Goal: Register for event/course

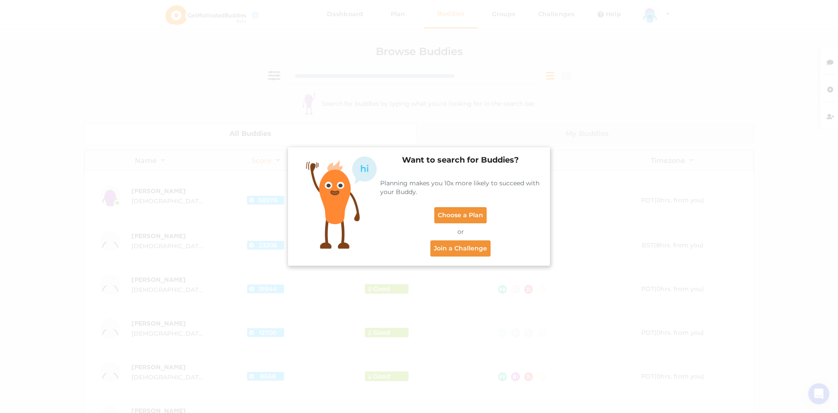
click at [634, 210] on div "Want to search for Buddies? Planning makes you 10x more likely to succeed with …" at bounding box center [419, 206] width 838 height 413
click at [467, 251] on link "Join a Challenge" at bounding box center [461, 248] width 60 height 16
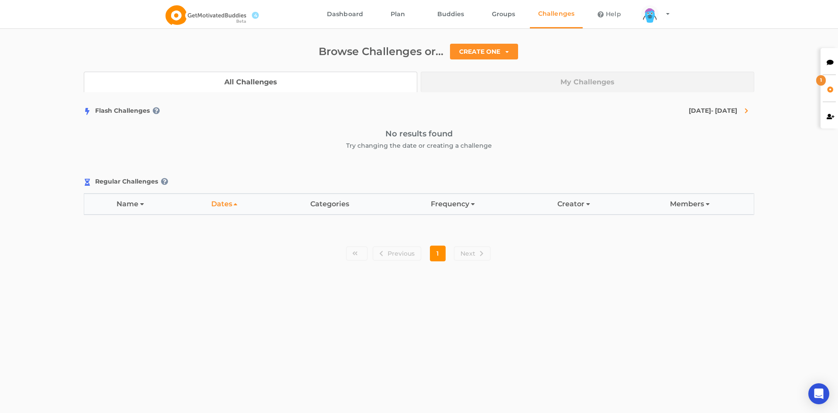
click at [610, 17] on link "Help" at bounding box center [609, 14] width 53 height 28
